Goal: Communication & Community: Answer question/provide support

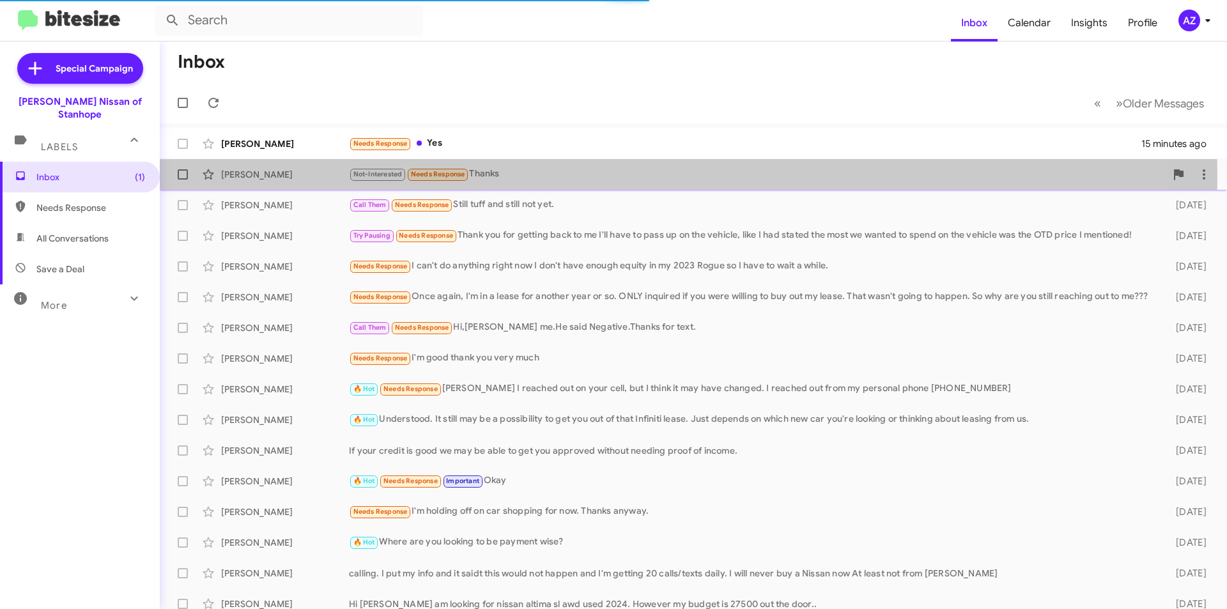
click at [300, 177] on div "[PERSON_NAME]" at bounding box center [285, 174] width 128 height 13
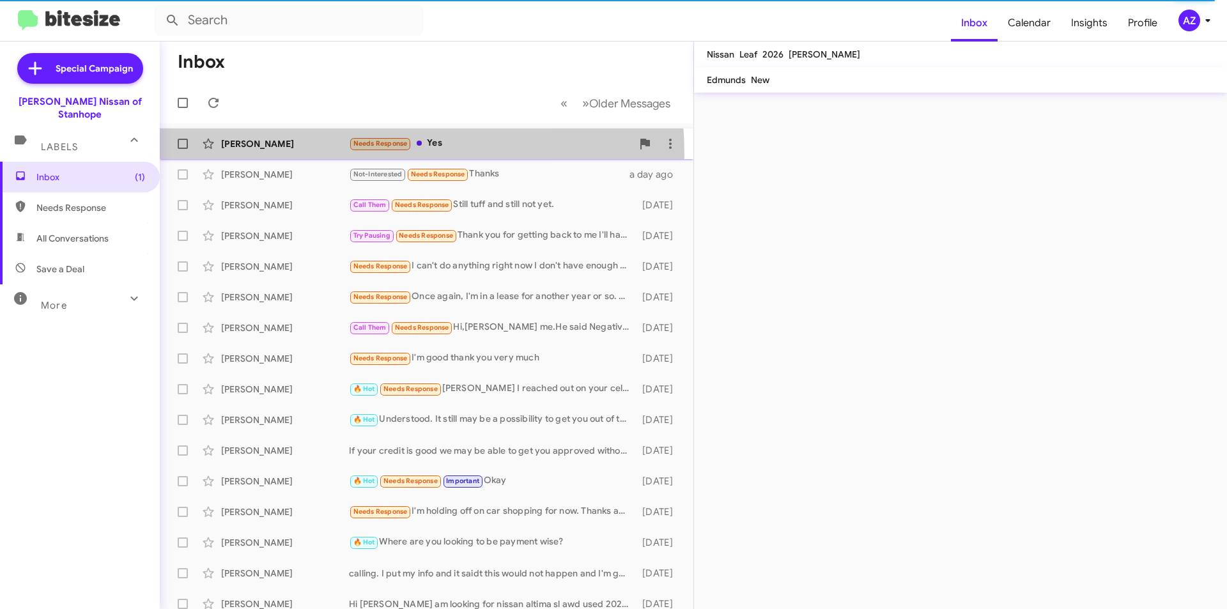
click at [293, 155] on div "[PERSON_NAME] Needs Response Yes 15 minutes ago" at bounding box center [426, 144] width 513 height 26
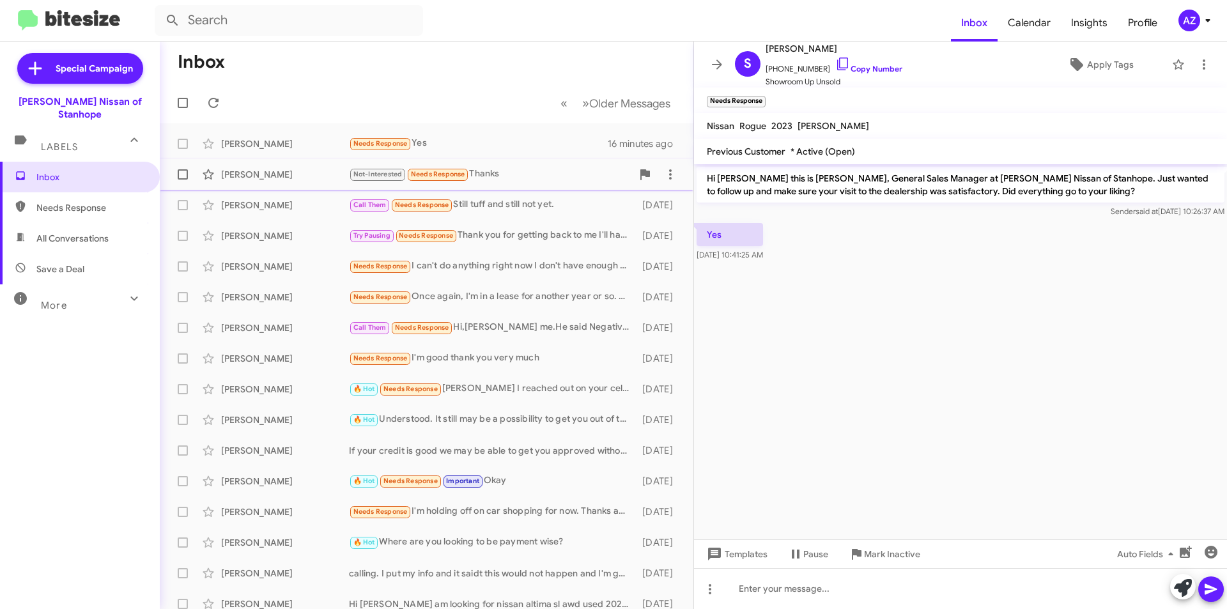
click at [305, 171] on div "[PERSON_NAME]" at bounding box center [285, 174] width 128 height 13
